Goal: Communication & Community: Answer question/provide support

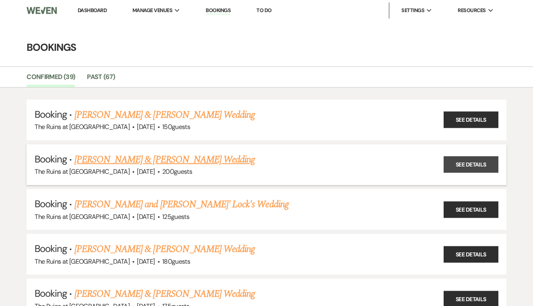
click at [467, 163] on link "See Details" at bounding box center [471, 164] width 55 height 17
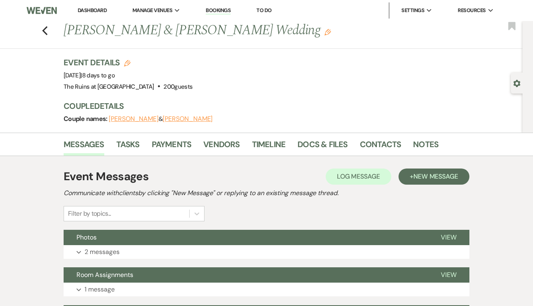
click at [323, 136] on li "Docs & Files" at bounding box center [328, 145] width 62 height 19
click at [323, 142] on link "Docs & Files" at bounding box center [322, 147] width 50 height 18
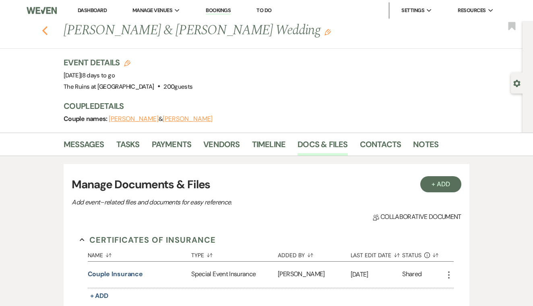
click at [46, 32] on use "button" at bounding box center [44, 30] width 5 height 9
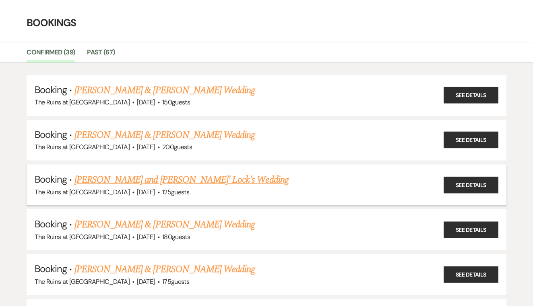
scroll to position [26, 0]
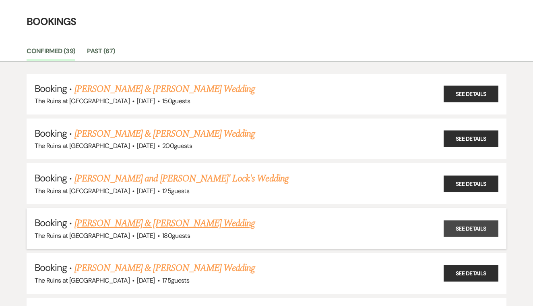
click at [470, 226] on link "See Details" at bounding box center [471, 228] width 55 height 17
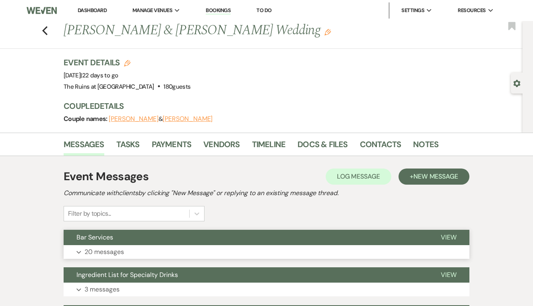
click at [449, 233] on span "View" at bounding box center [449, 237] width 16 height 8
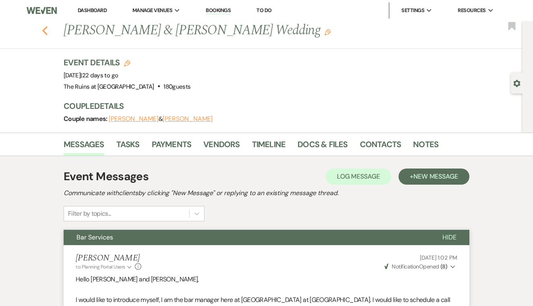
click at [44, 31] on use "button" at bounding box center [44, 30] width 5 height 9
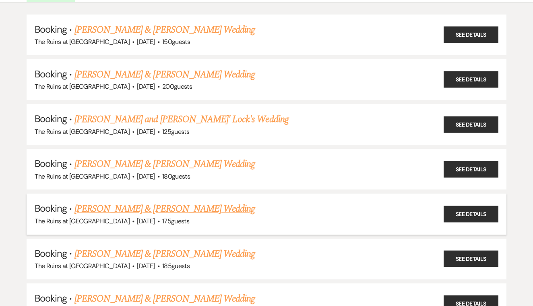
scroll to position [92, 0]
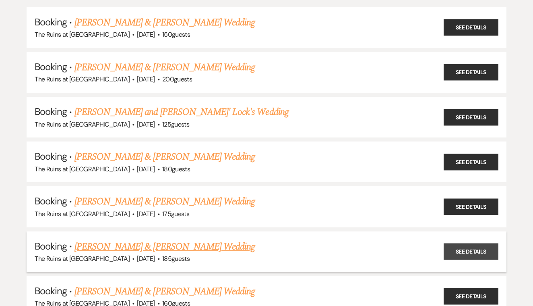
click at [461, 250] on link "See Details" at bounding box center [471, 251] width 55 height 17
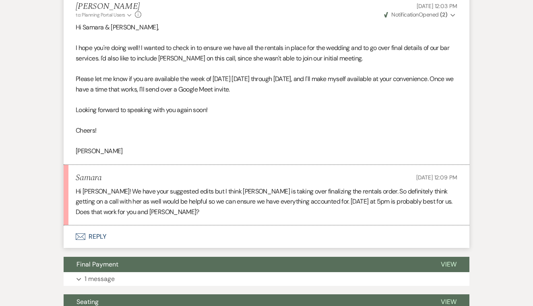
scroll to position [1284, 0]
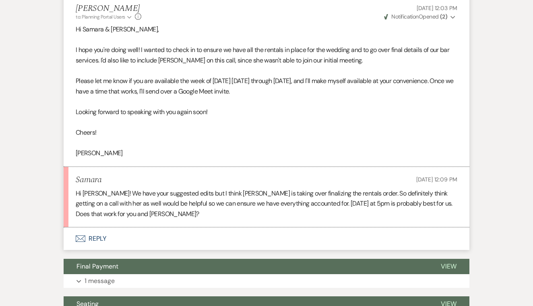
click at [96, 227] on button "Envelope Reply" at bounding box center [267, 238] width 406 height 23
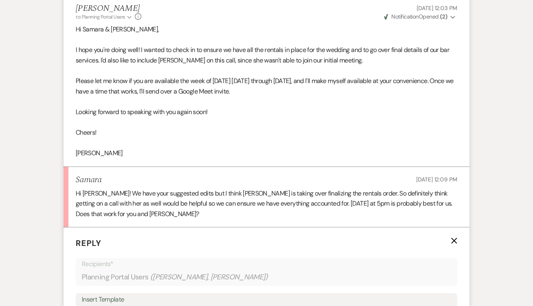
scroll to position [1420, 0]
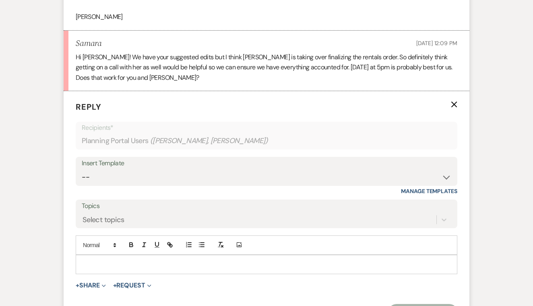
click at [112, 260] on p at bounding box center [266, 264] width 369 height 9
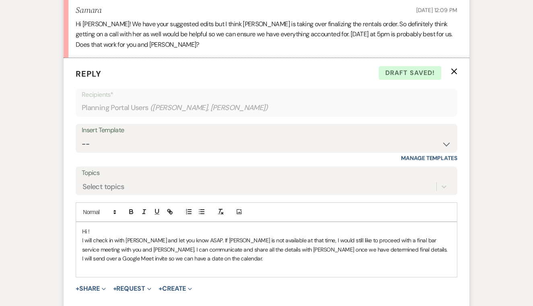
scroll to position [1468, 0]
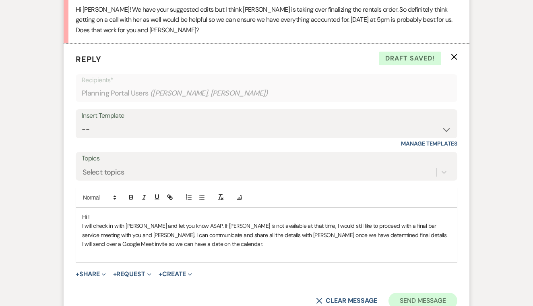
click at [424, 292] on button "Send Message" at bounding box center [422, 300] width 69 height 16
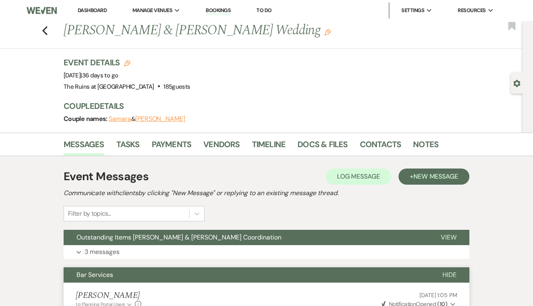
scroll to position [0, 0]
click at [372, 140] on link "Contacts" at bounding box center [380, 147] width 41 height 18
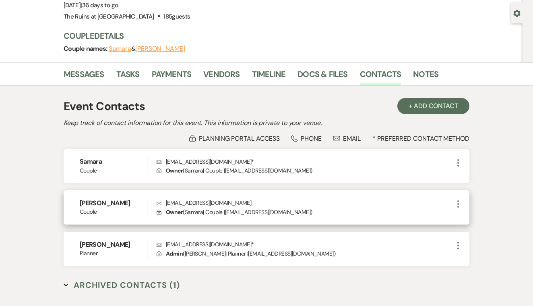
scroll to position [71, 0]
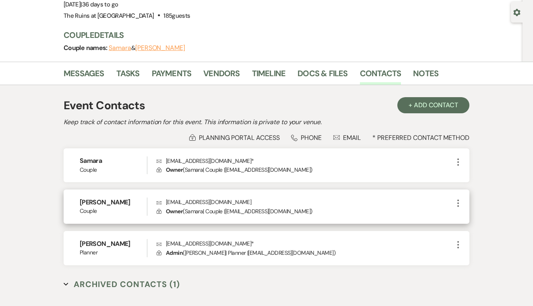
drag, startPoint x: 167, startPoint y: 202, endPoint x: 254, endPoint y: 203, distance: 87.8
click at [254, 203] on p "Envelope [EMAIL_ADDRESS][DOMAIN_NAME]" at bounding box center [305, 201] width 297 height 9
copy p "[EMAIL_ADDRESS][DOMAIN_NAME]"
click at [118, 126] on h2 "Keep track of contact information for this event. This information is private t…" at bounding box center [267, 122] width 406 height 10
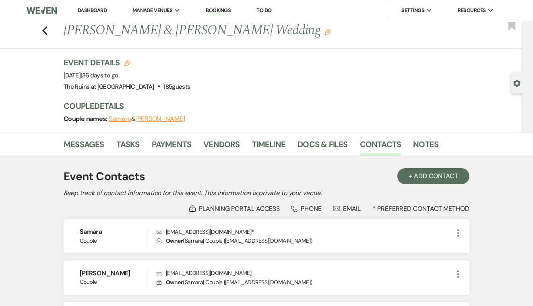
scroll to position [0, 0]
click at [45, 31] on icon "Previous" at bounding box center [45, 31] width 6 height 10
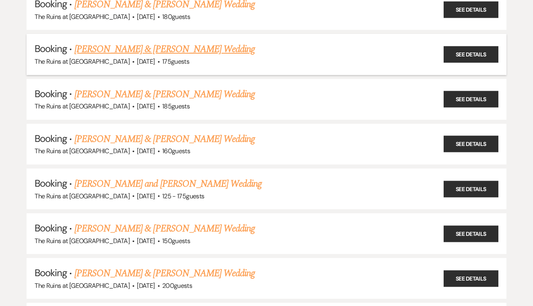
scroll to position [266, 0]
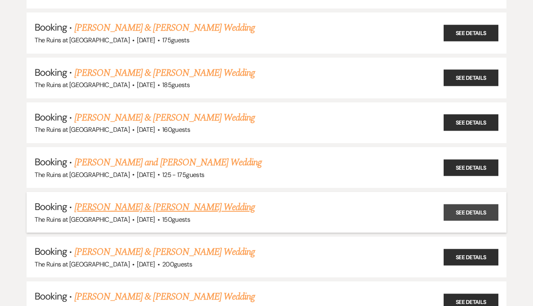
click at [454, 204] on link "See Details" at bounding box center [471, 212] width 55 height 17
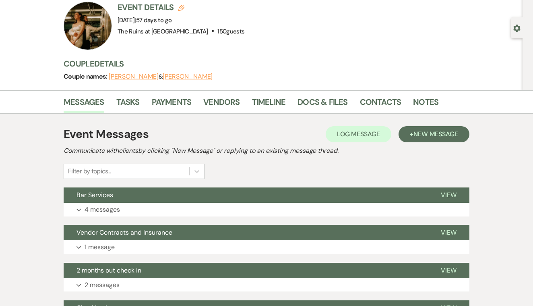
scroll to position [59, 0]
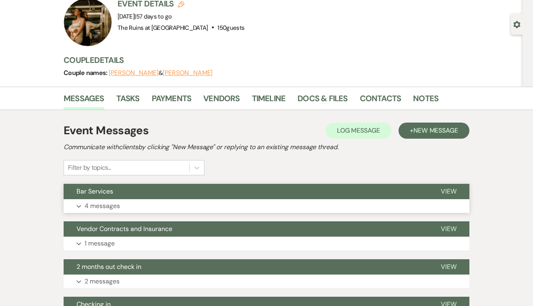
click at [446, 192] on span "View" at bounding box center [449, 191] width 16 height 8
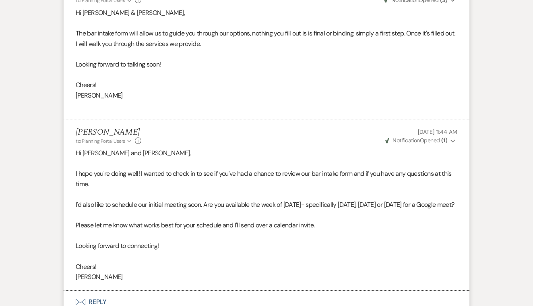
scroll to position [518, 0]
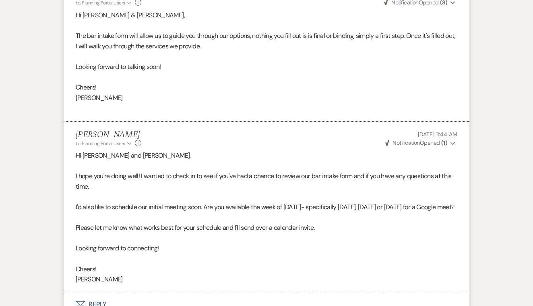
click at [432, 139] on span "Weven Check Notification Opened ( 1 )" at bounding box center [416, 142] width 62 height 7
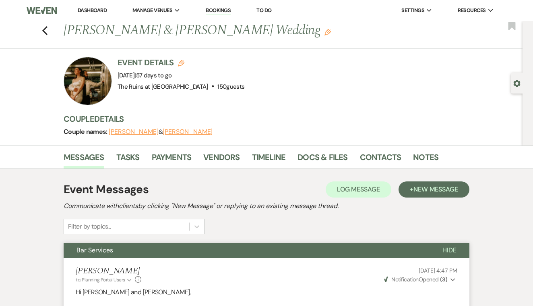
scroll to position [0, 0]
click at [46, 32] on icon "Previous" at bounding box center [45, 31] width 6 height 10
